Goal: Information Seeking & Learning: Learn about a topic

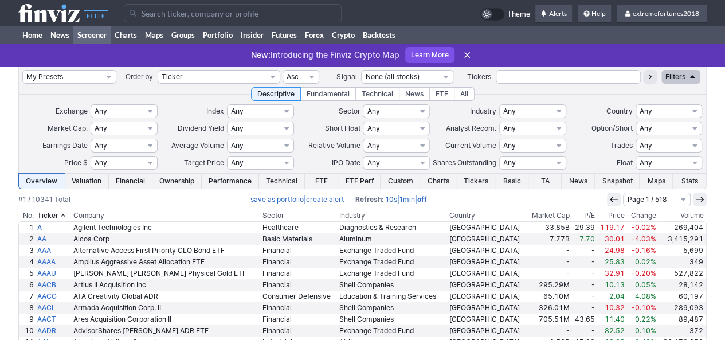
click at [216, 17] on input at bounding box center [233, 13] width 218 height 18
type input "tem"
click at [298, 13] on input "tem" at bounding box center [233, 13] width 218 height 18
click at [246, 12] on input "Search" at bounding box center [233, 13] width 218 height 18
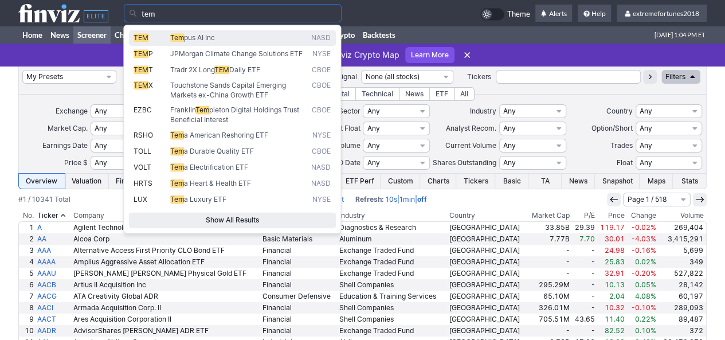
click at [210, 45] on link "TEM Tem pus AI Inc NASD" at bounding box center [231, 38] width 207 height 16
type input "TEM"
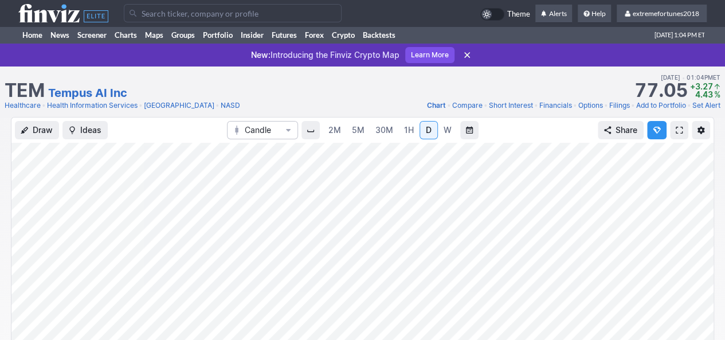
click at [81, 107] on link "Health Information Services" at bounding box center [92, 105] width 91 height 11
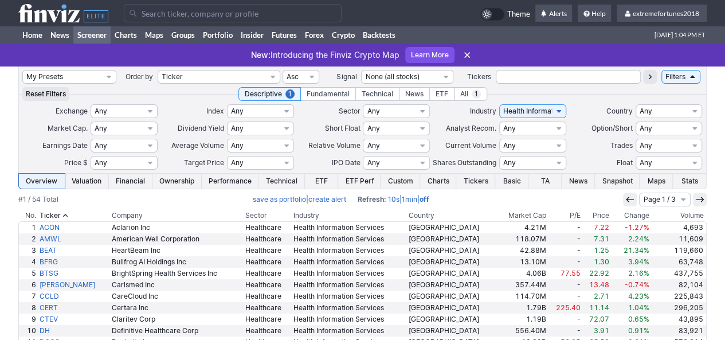
click at [685, 215] on th "Volume" at bounding box center [678, 215] width 56 height 11
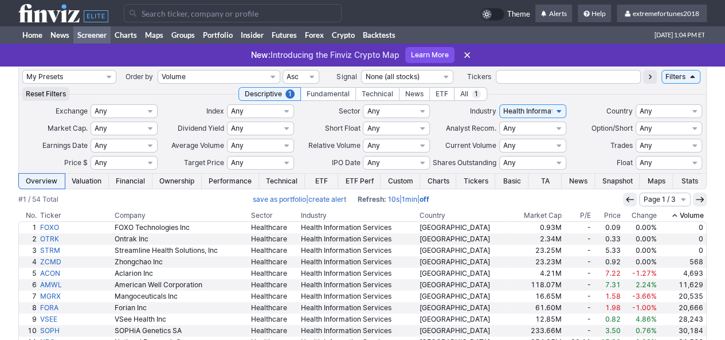
click at [685, 215] on th "Volume" at bounding box center [682, 215] width 49 height 11
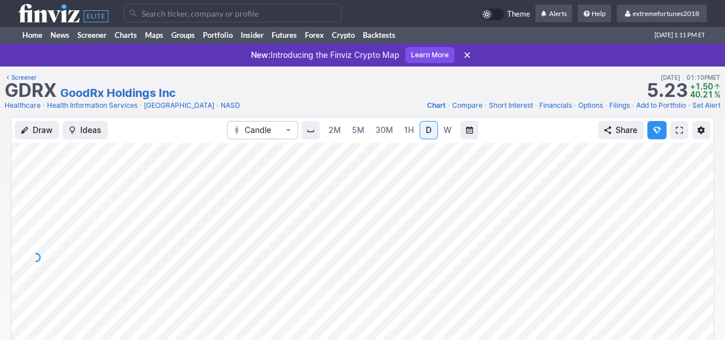
drag, startPoint x: 702, startPoint y: 237, endPoint x: 696, endPoint y: 208, distance: 29.9
click at [696, 208] on div at bounding box center [701, 254] width 24 height 201
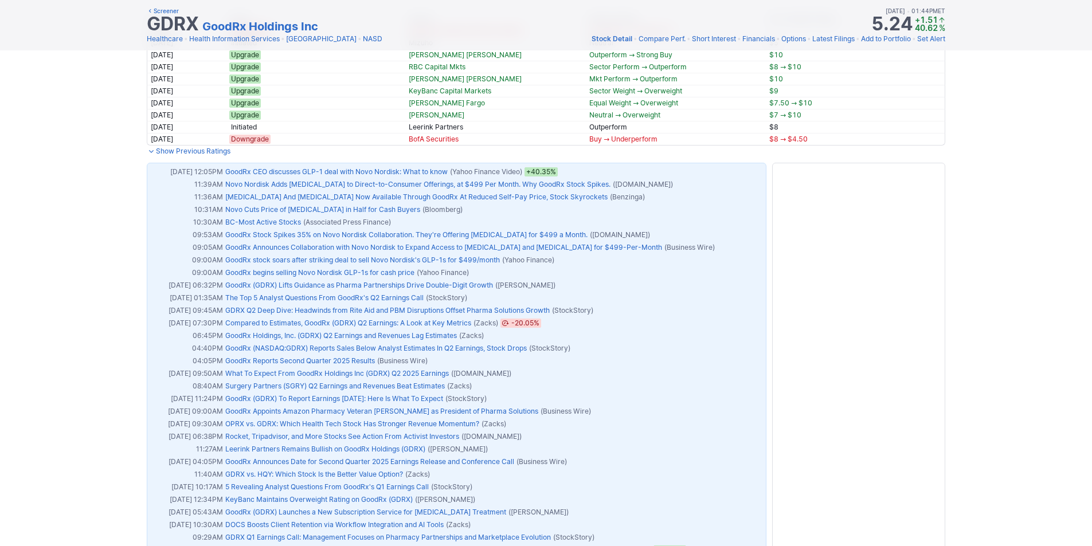
scroll to position [516, 0]
